Goal: Information Seeking & Learning: Learn about a topic

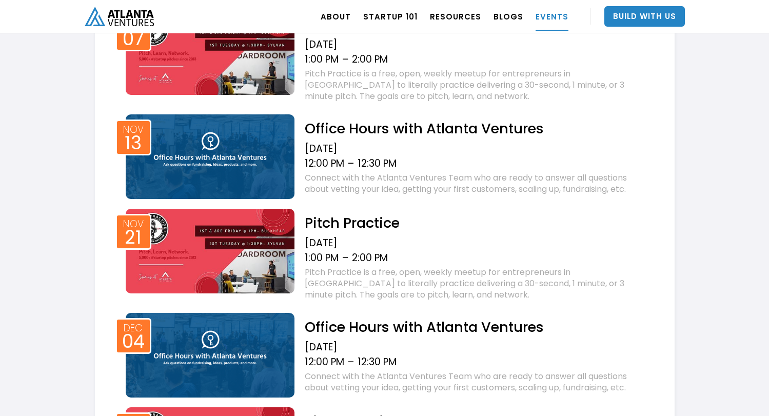
scroll to position [1054, 0]
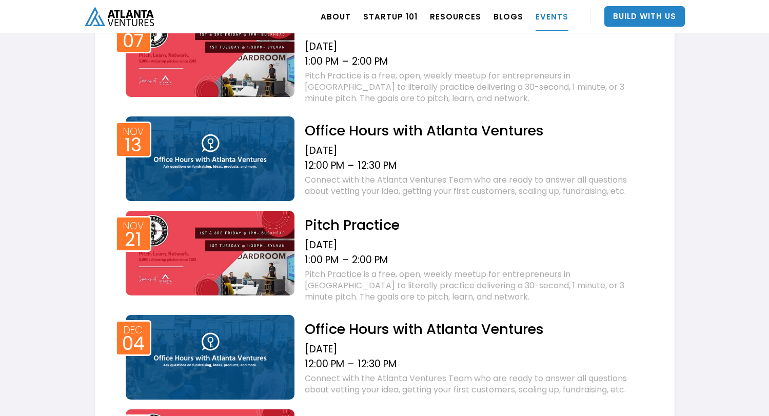
click at [452, 133] on h2 "Office Hours with Atlanta Ventures" at bounding box center [476, 131] width 343 height 18
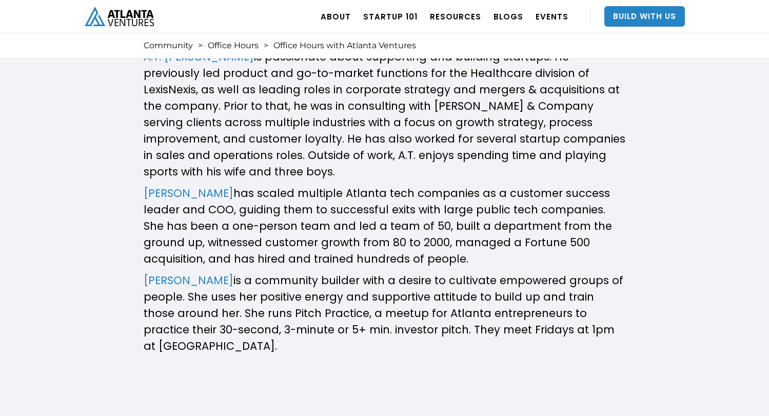
scroll to position [587, 0]
drag, startPoint x: 422, startPoint y: 171, endPoint x: 470, endPoint y: 247, distance: 89.6
click at [471, 248] on p "[PERSON_NAME] has scaled multiple Atlanta tech companies as a customer success …" at bounding box center [385, 227] width 482 height 82
click at [470, 247] on p "[PERSON_NAME] has scaled multiple Atlanta tech companies as a customer success …" at bounding box center [385, 227] width 482 height 82
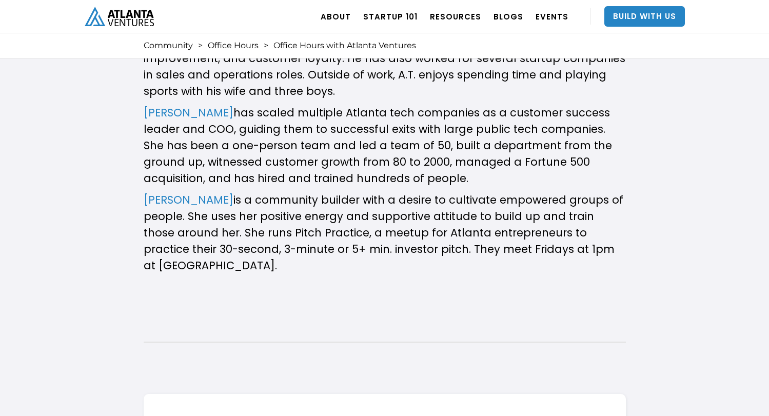
scroll to position [670, 0]
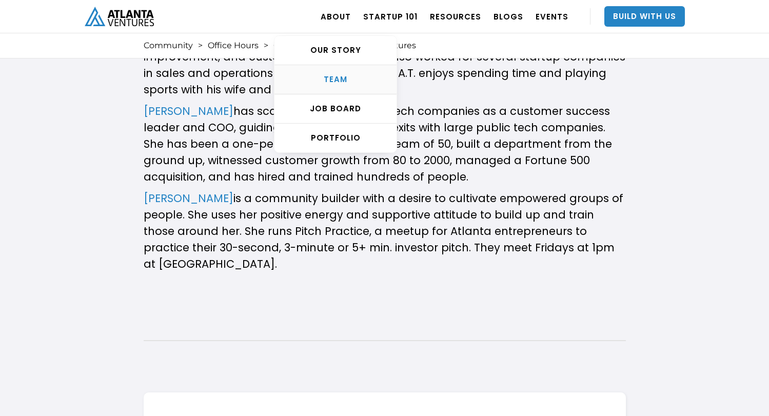
click at [338, 76] on div "TEAM" at bounding box center [335, 79] width 122 height 10
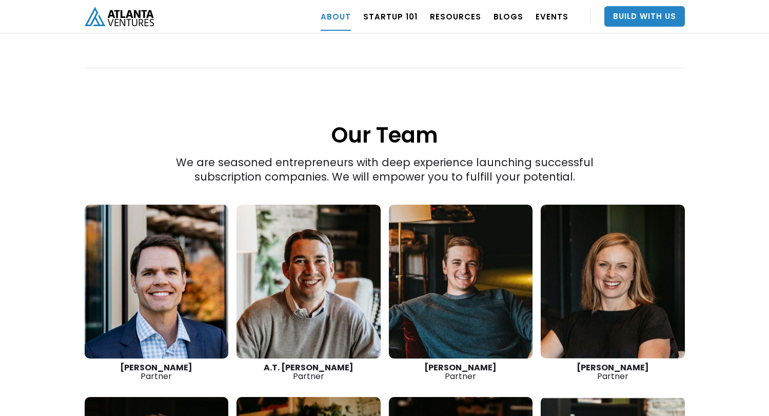
scroll to position [1333, 0]
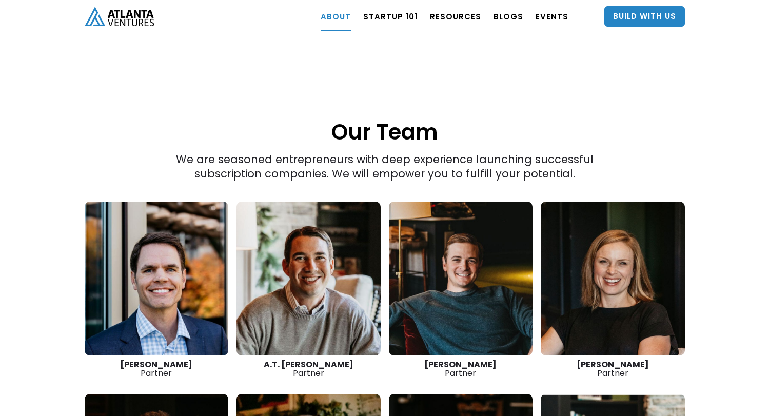
click at [590, 235] on link at bounding box center [612, 278] width 144 height 154
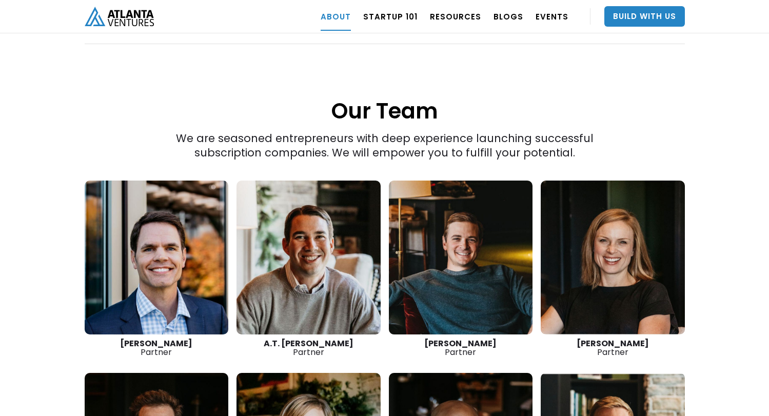
scroll to position [1356, 0]
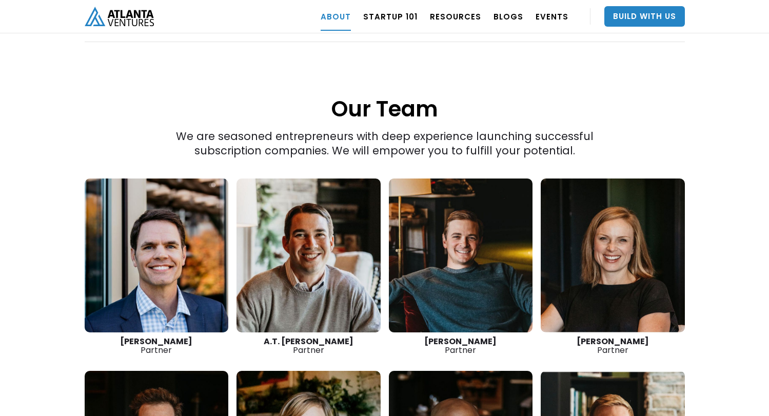
click at [316, 235] on link at bounding box center [308, 255] width 144 height 154
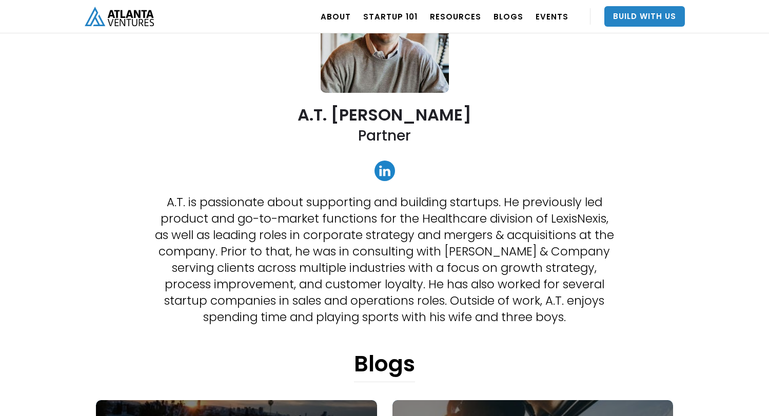
scroll to position [144, 0]
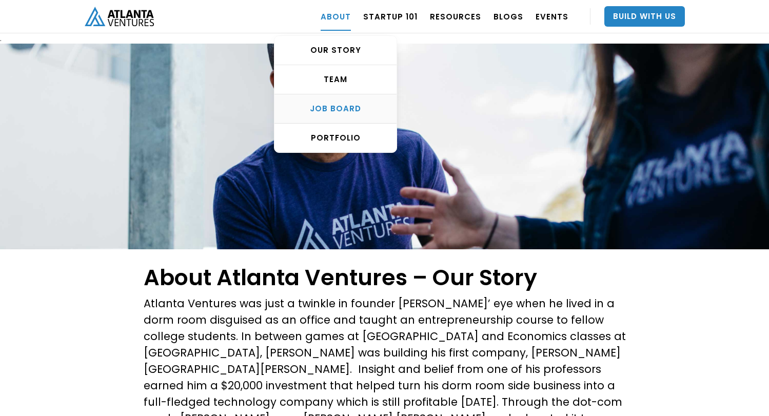
click at [337, 107] on div "Job Board" at bounding box center [335, 109] width 122 height 10
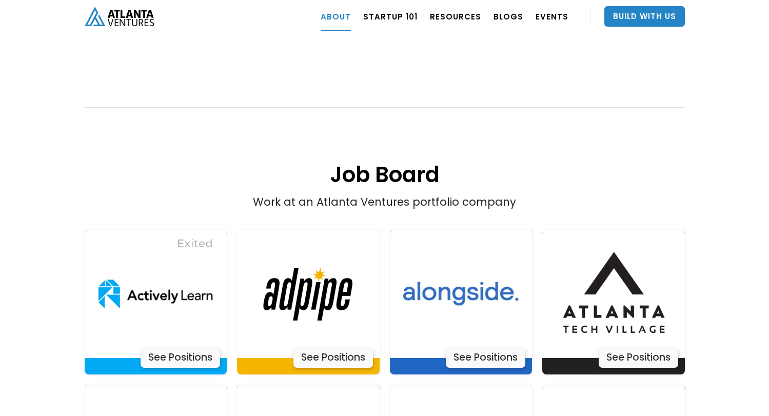
scroll to position [1960, 0]
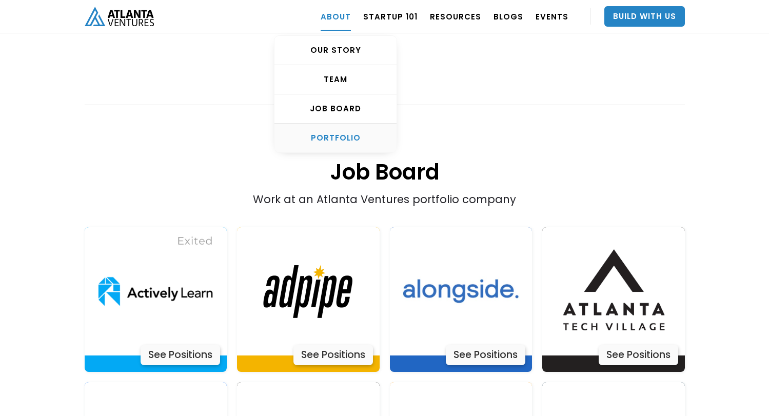
click at [337, 137] on div "PORTFOLIO" at bounding box center [335, 138] width 122 height 10
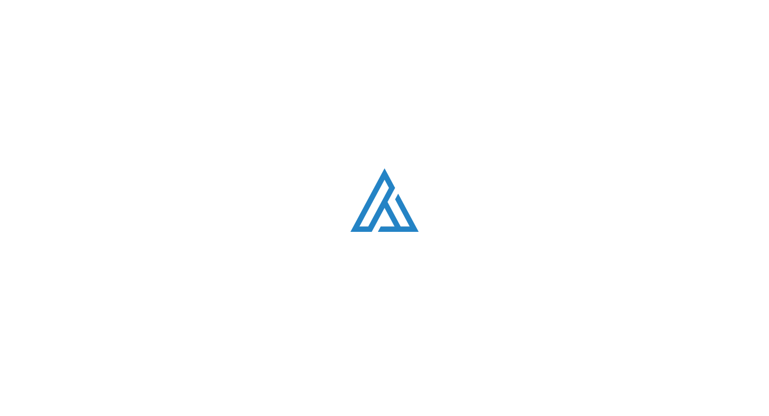
scroll to position [623, 0]
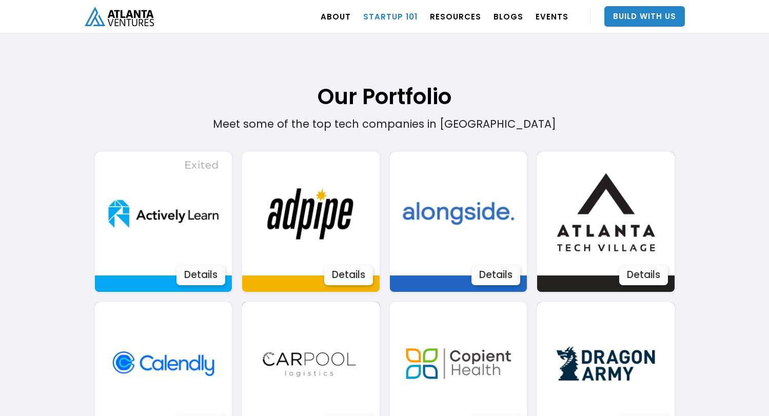
click at [410, 16] on link "Startup 101" at bounding box center [390, 16] width 54 height 29
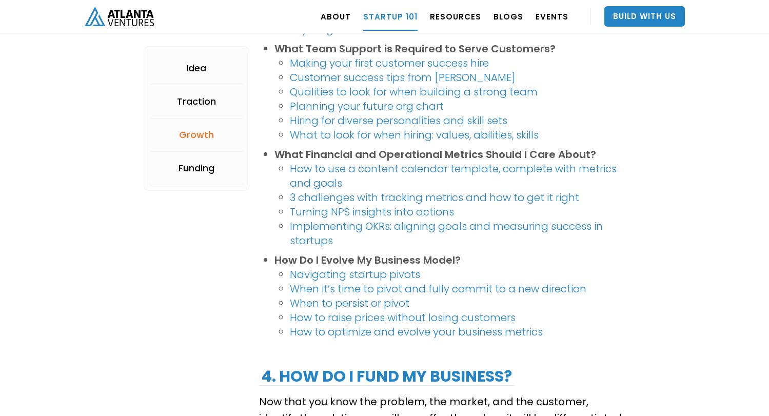
scroll to position [1518, 0]
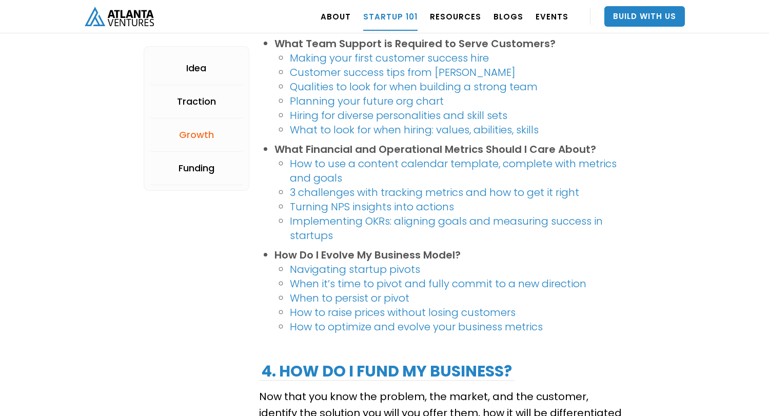
click at [449, 70] on link "Customer success tips from Kathryn O'Day" at bounding box center [403, 72] width 226 height 14
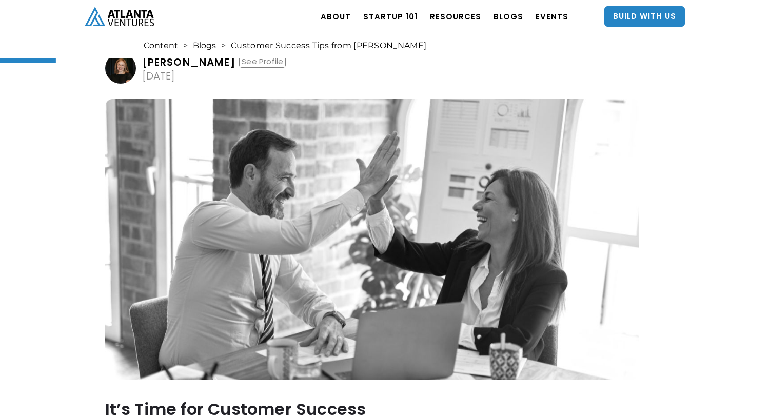
scroll to position [56, 0]
